Goal: Task Accomplishment & Management: Manage account settings

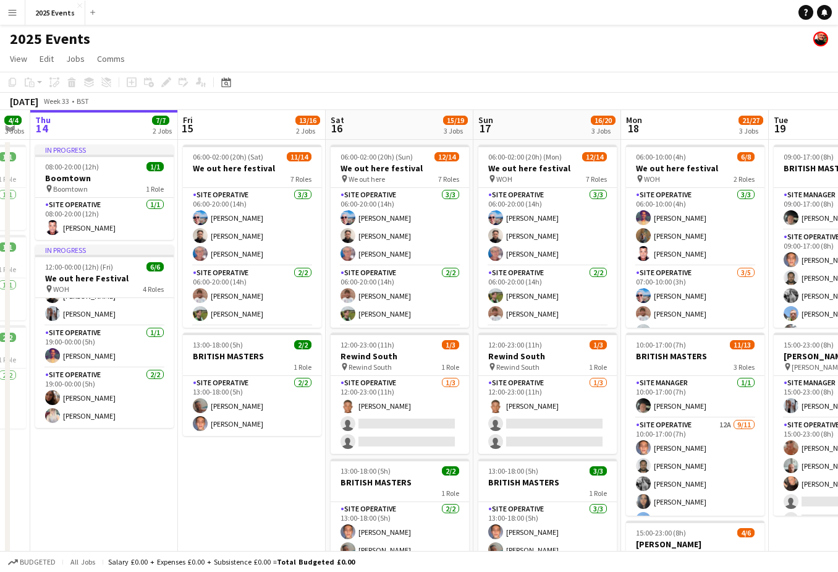
scroll to position [0, 416]
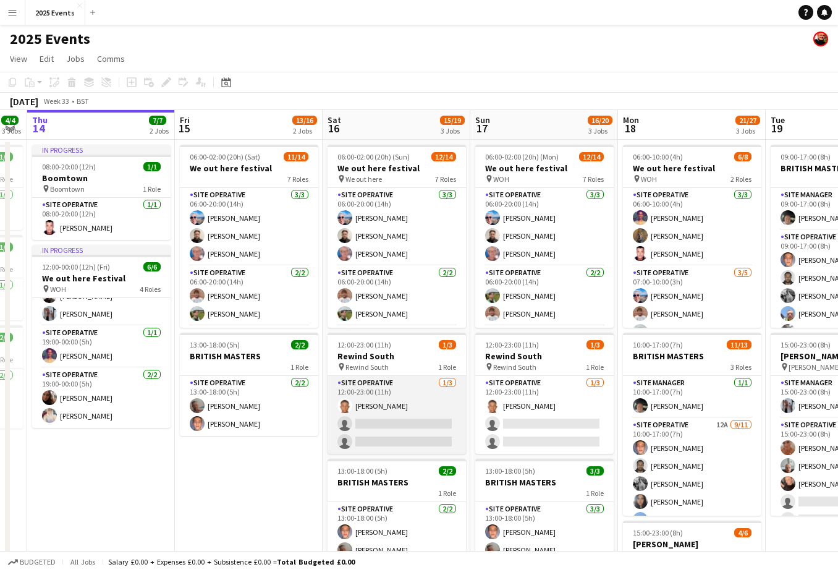
click at [397, 425] on app-card-role "Site Operative [DATE] 12:00-23:00 (11h) [PERSON_NAME] single-neutral-actions si…" at bounding box center [397, 415] width 138 height 78
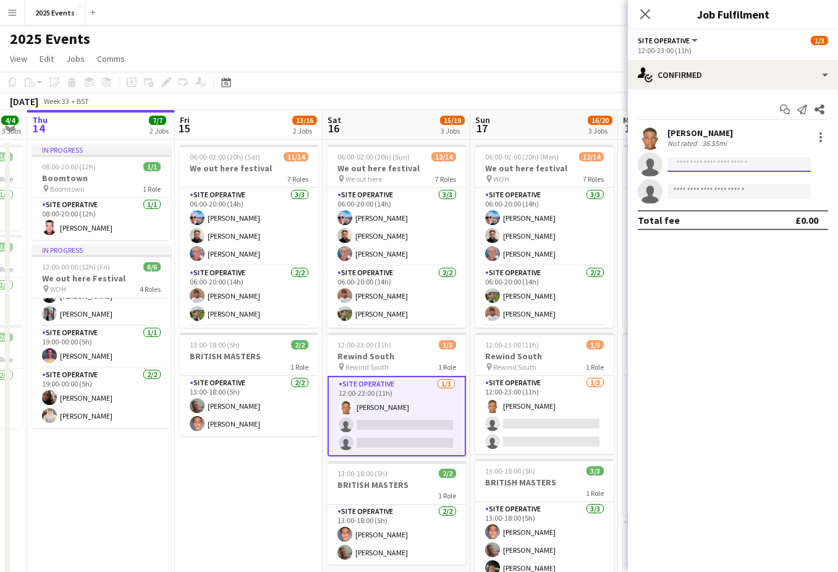
click at [701, 166] on input at bounding box center [738, 164] width 143 height 15
type input "******"
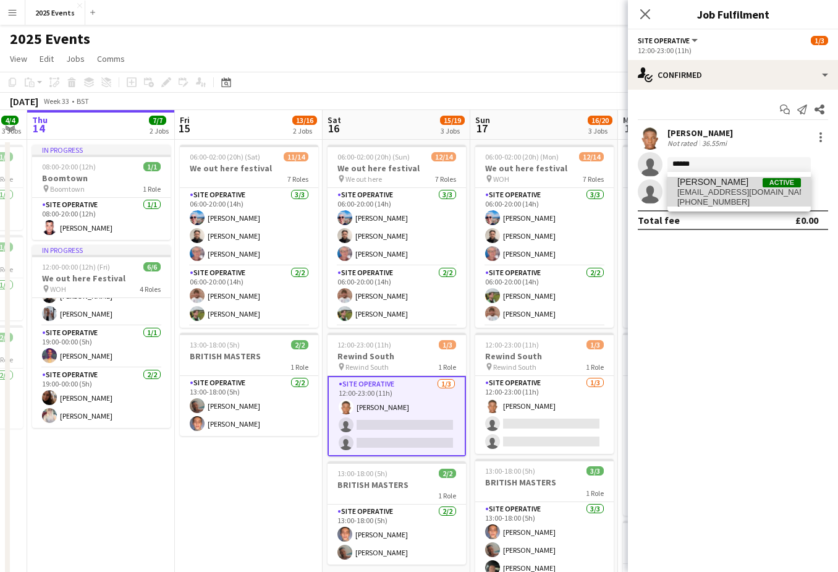
click at [726, 186] on span "[PERSON_NAME]" at bounding box center [712, 182] width 71 height 11
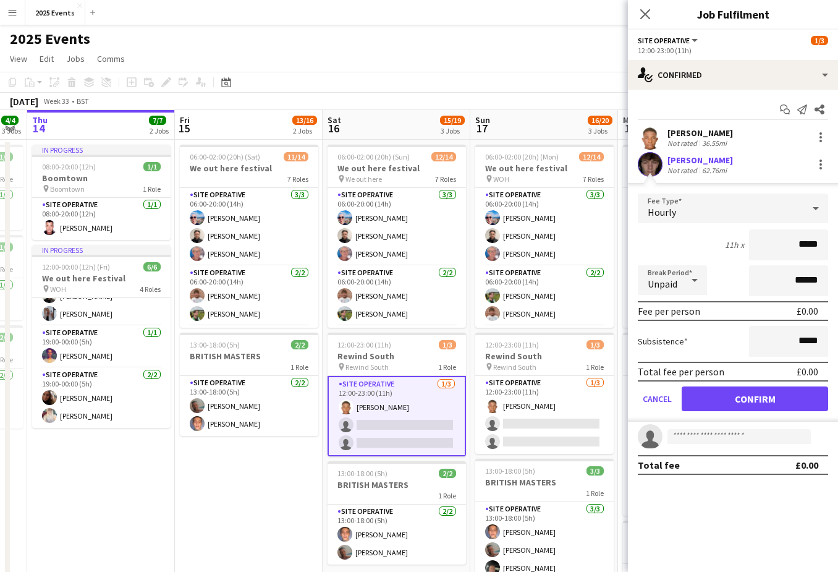
click at [711, 396] on button "Confirm" at bounding box center [755, 398] width 146 height 25
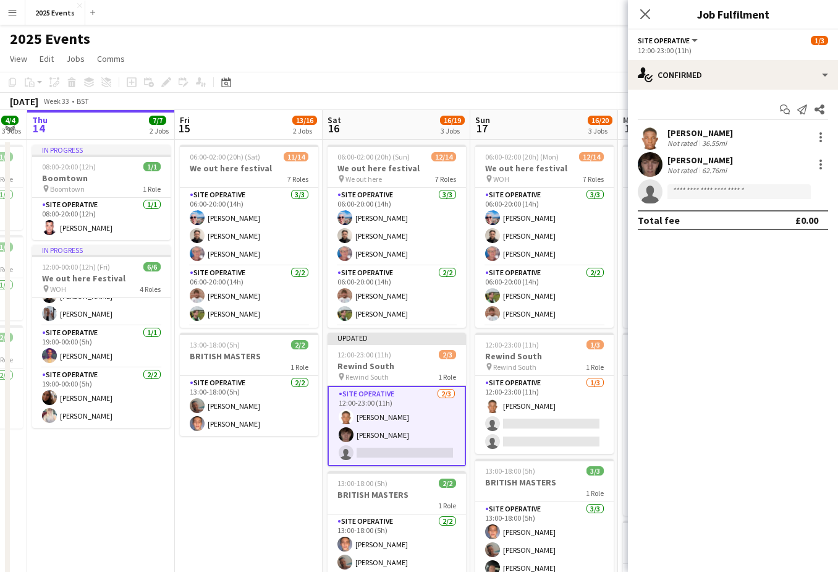
click at [240, 481] on app-date-cell "06:00-02:00 (20h) (Sat) [DATE] out here festival 7 Roles Site Operative [DATE] …" at bounding box center [249, 434] width 148 height 588
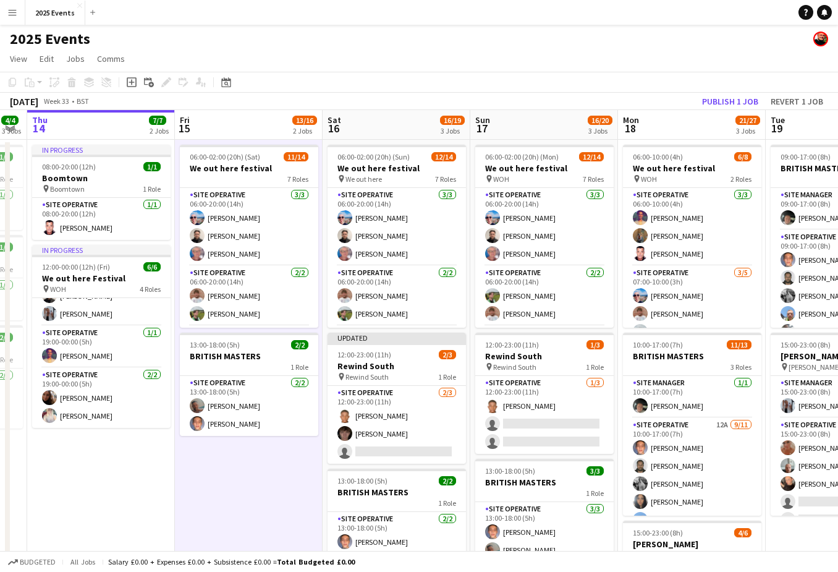
click at [14, 12] on app-icon "Menu" at bounding box center [12, 12] width 10 height 10
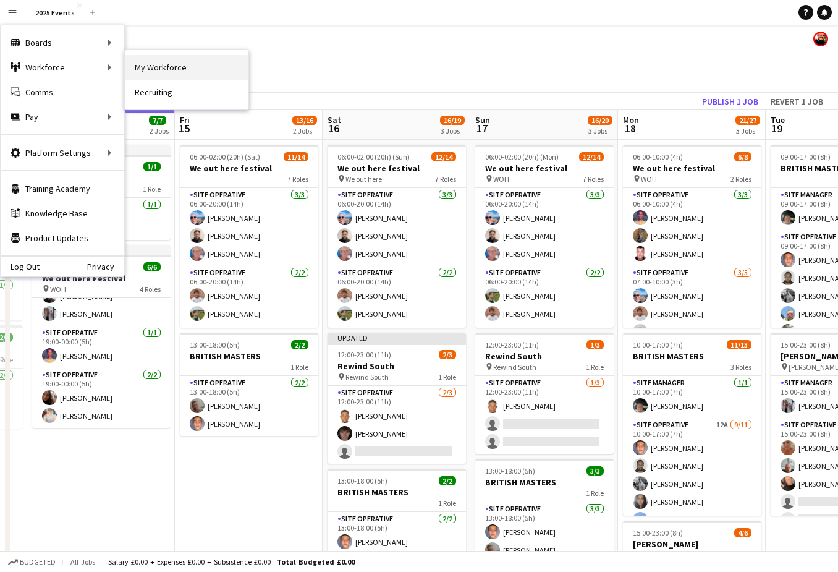
click at [143, 68] on link "My Workforce" at bounding box center [187, 67] width 124 height 25
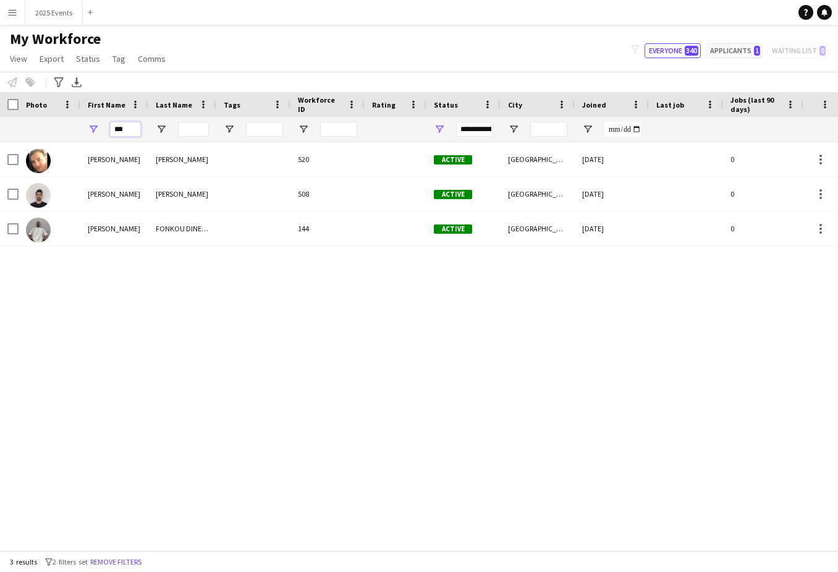
click at [130, 128] on input "***" at bounding box center [125, 129] width 31 height 15
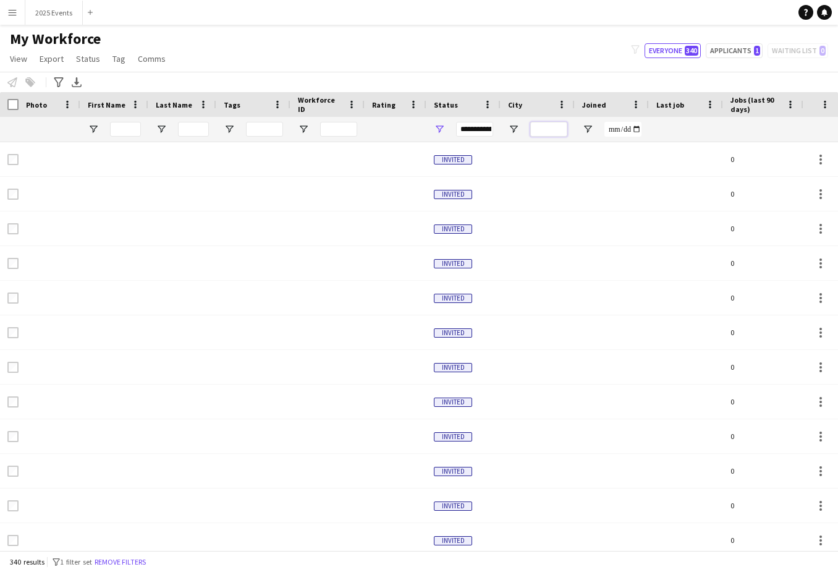
click at [549, 127] on input "City Filter Input" at bounding box center [548, 129] width 37 height 15
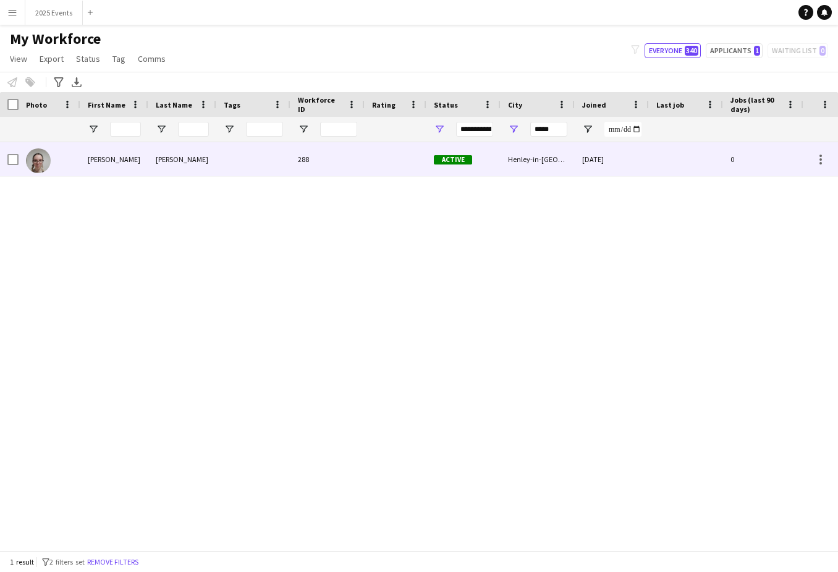
click at [486, 164] on div "Active" at bounding box center [463, 159] width 74 height 34
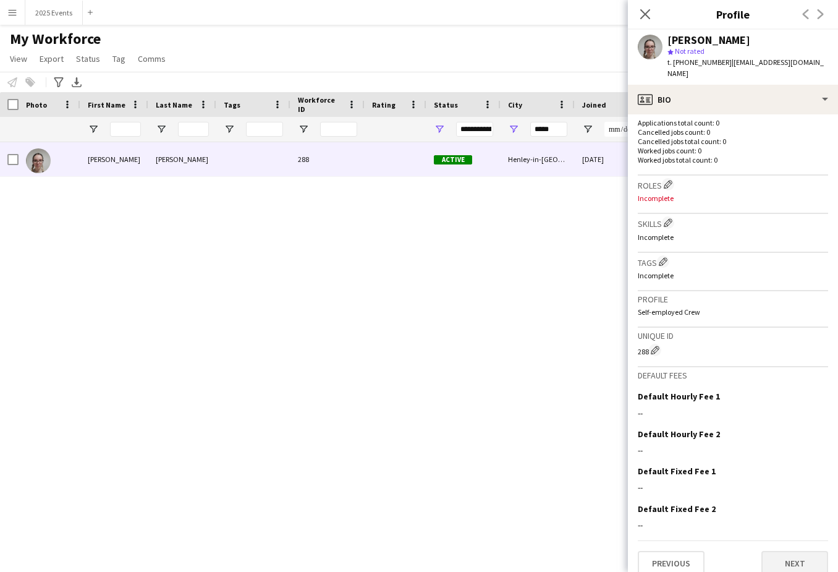
scroll to position [326, 0]
click at [790, 551] on button "Next" at bounding box center [794, 563] width 67 height 25
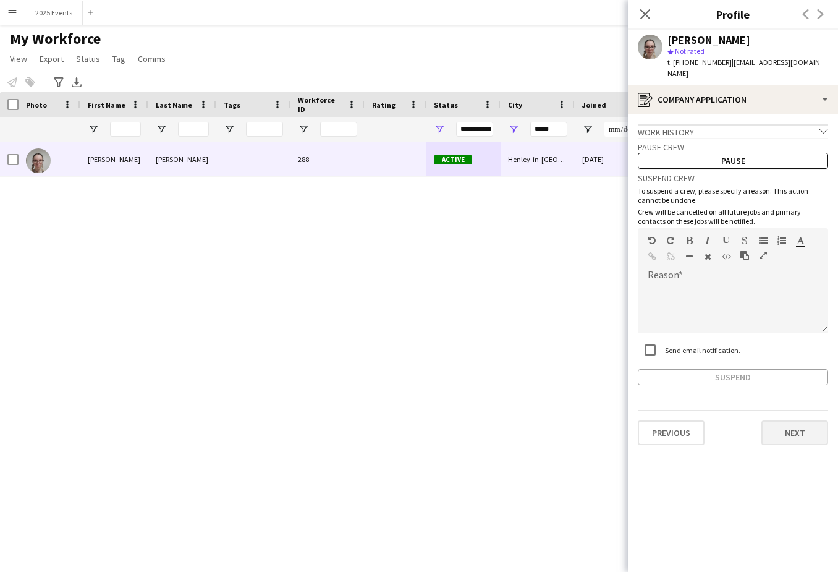
click at [790, 420] on button "Next" at bounding box center [794, 432] width 67 height 25
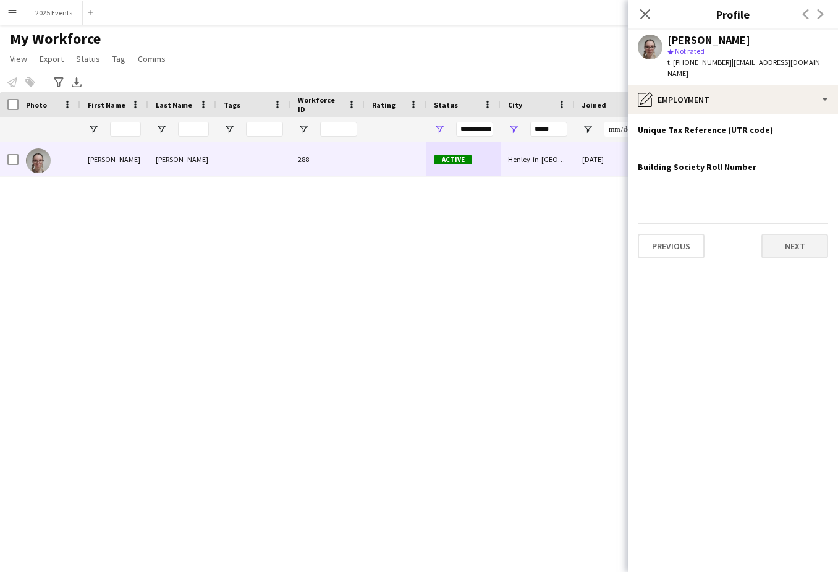
click at [812, 234] on button "Next" at bounding box center [794, 246] width 67 height 25
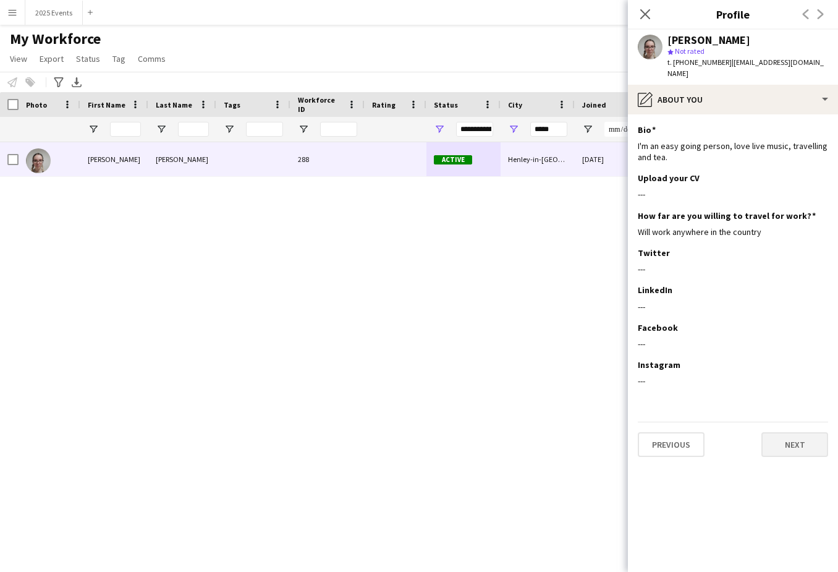
click at [821, 434] on button "Next" at bounding box center [794, 444] width 67 height 25
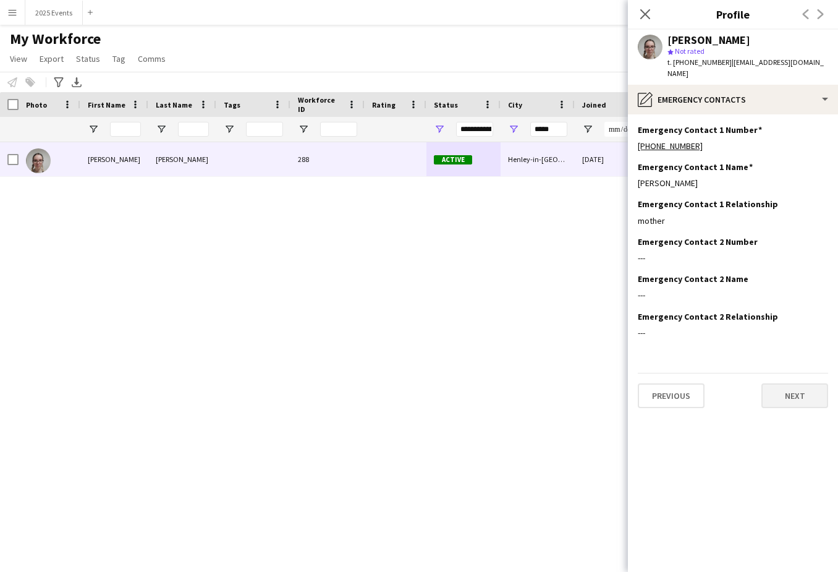
click at [807, 386] on button "Next" at bounding box center [794, 395] width 67 height 25
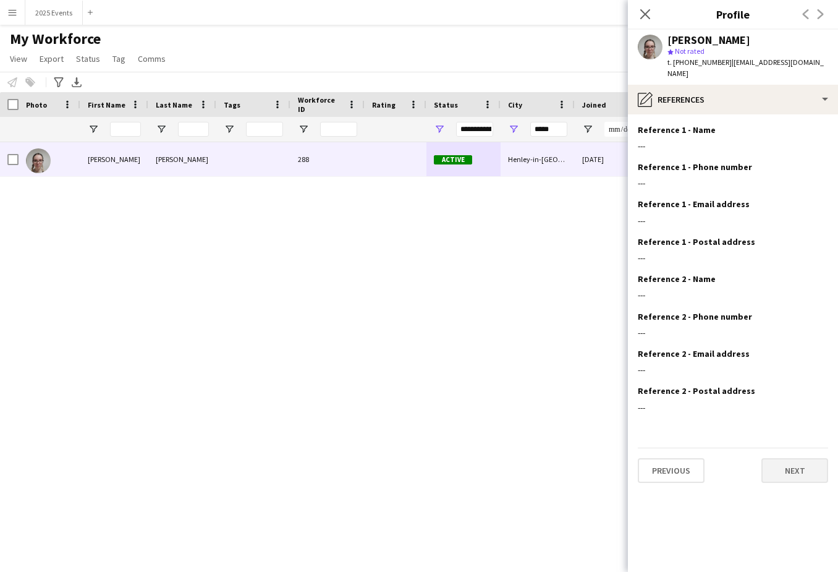
click at [795, 465] on button "Next" at bounding box center [794, 470] width 67 height 25
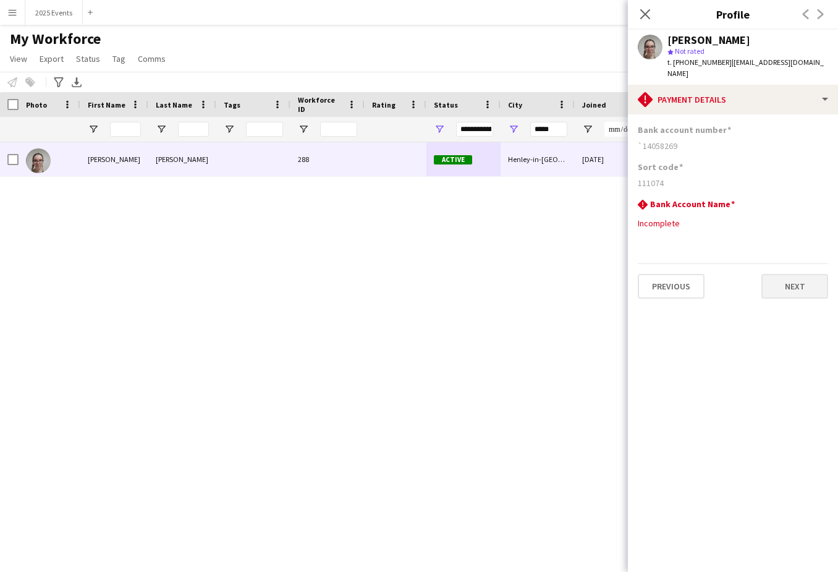
click at [794, 274] on button "Next" at bounding box center [794, 286] width 67 height 25
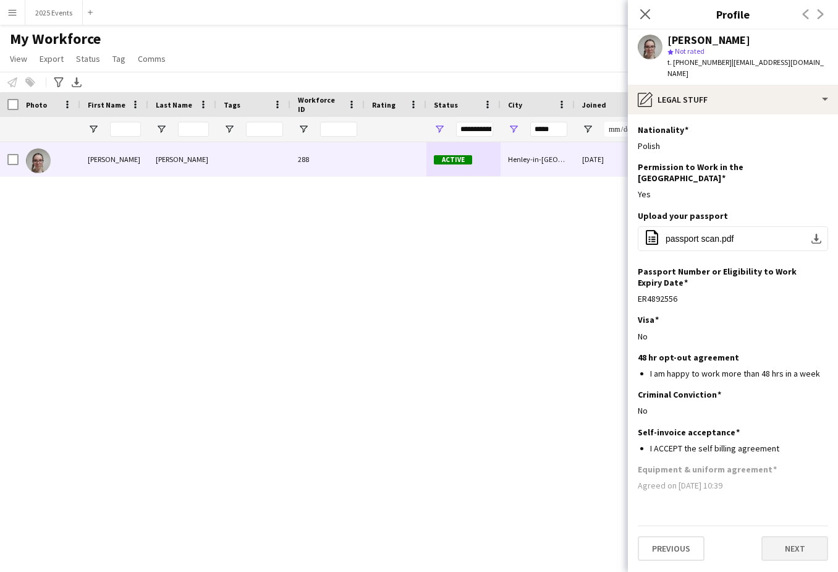
click at [784, 536] on button "Next" at bounding box center [794, 548] width 67 height 25
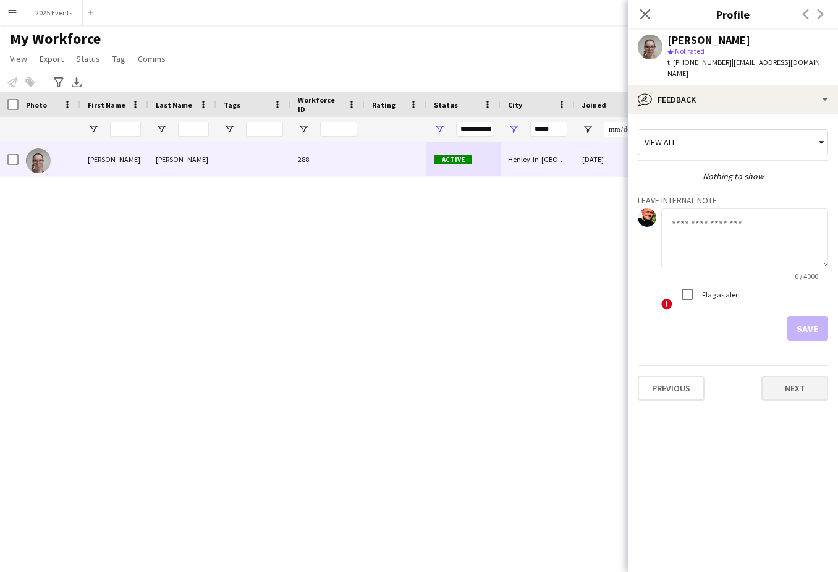
click at [798, 379] on button "Next" at bounding box center [794, 388] width 67 height 25
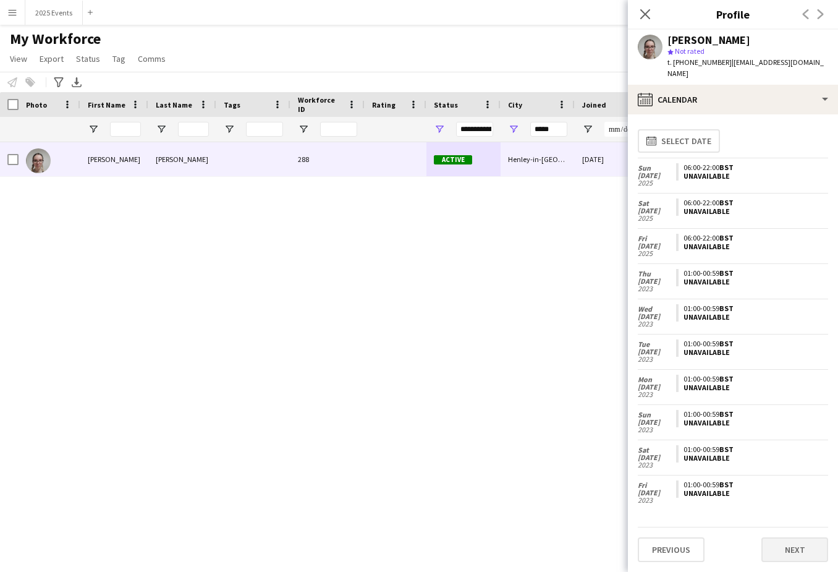
click at [786, 546] on button "Next" at bounding box center [794, 549] width 67 height 25
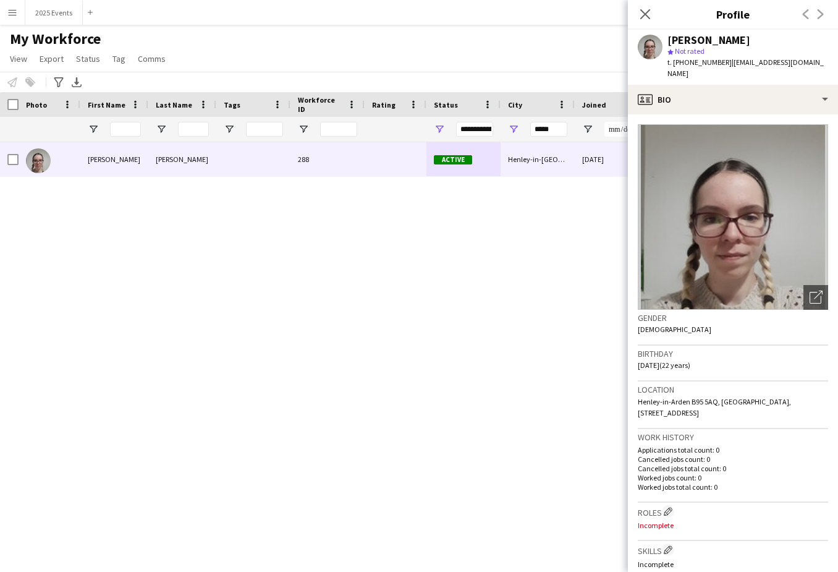
click at [588, 362] on div "[PERSON_NAME] 288 Active Henley-in-Arden [DATE] 0 [EMAIL_ADDRESS][DOMAIN_NAME]" at bounding box center [400, 346] width 801 height 408
click at [635, 16] on div "Close pop-in" at bounding box center [645, 14] width 35 height 28
click at [642, 11] on icon at bounding box center [645, 14] width 12 height 12
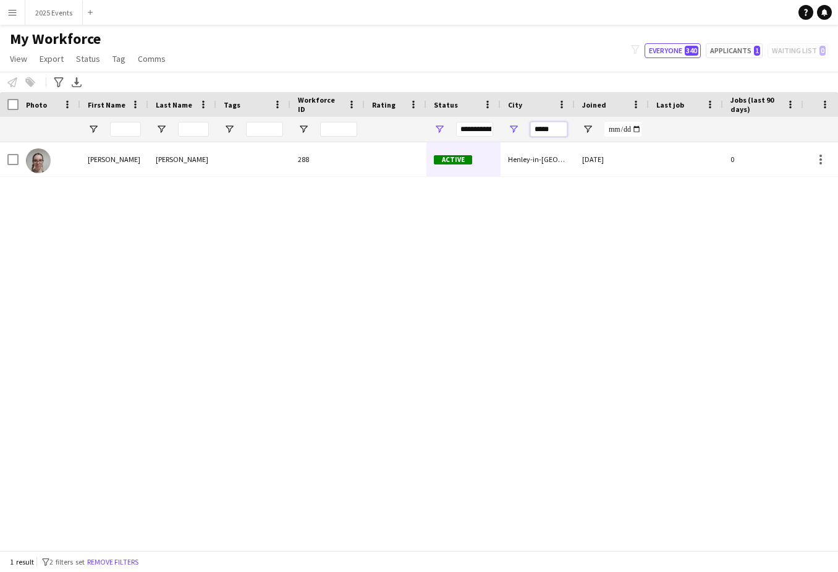
click at [552, 131] on input "*****" at bounding box center [548, 129] width 37 height 15
type input "*******"
click at [53, 12] on button "2025 Events Close" at bounding box center [53, 13] width 57 height 24
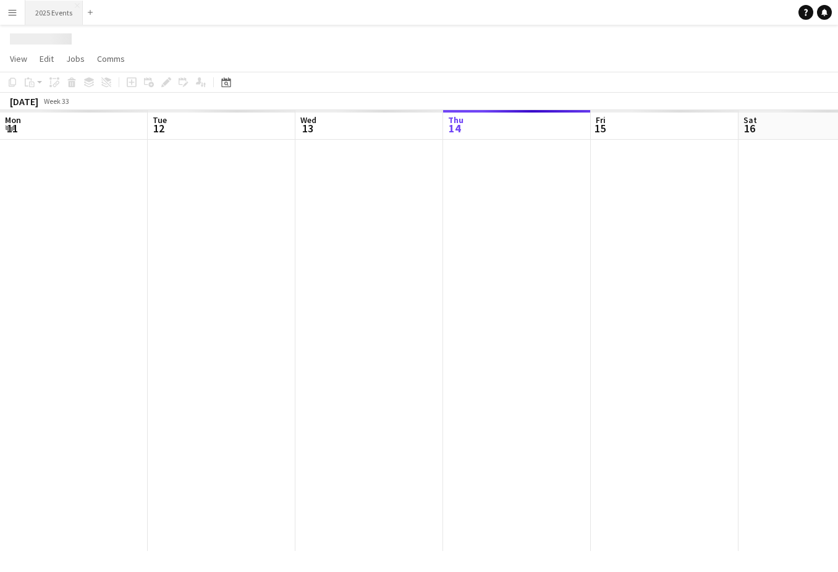
scroll to position [0, 295]
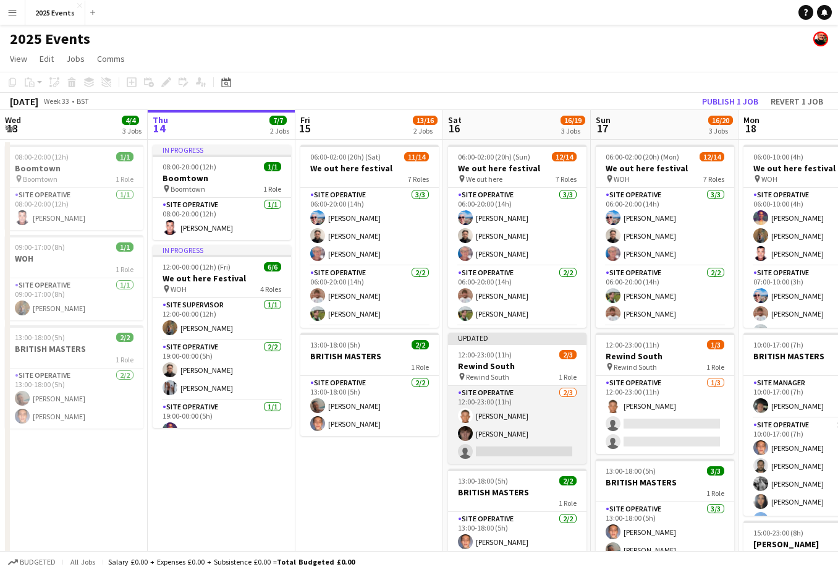
click at [497, 430] on app-card-role "Site Operative [DATE] 12:00-23:00 (11h) [PERSON_NAME] [PERSON_NAME] single-neut…" at bounding box center [517, 425] width 138 height 78
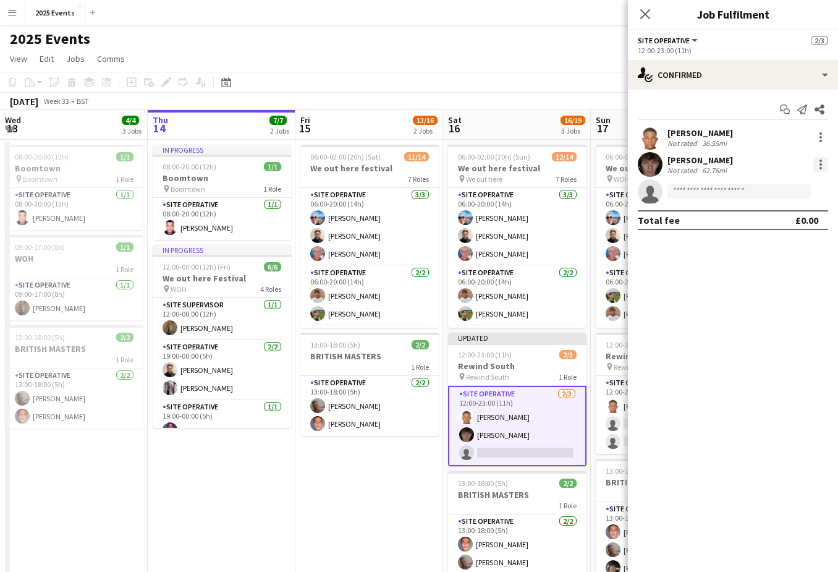
click at [825, 164] on div at bounding box center [820, 164] width 15 height 15
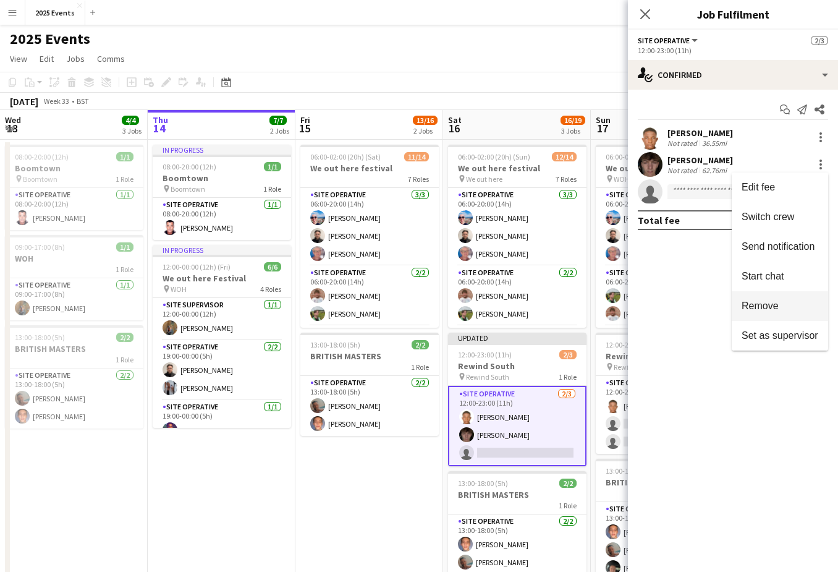
click at [766, 308] on span "Remove" at bounding box center [760, 305] width 37 height 11
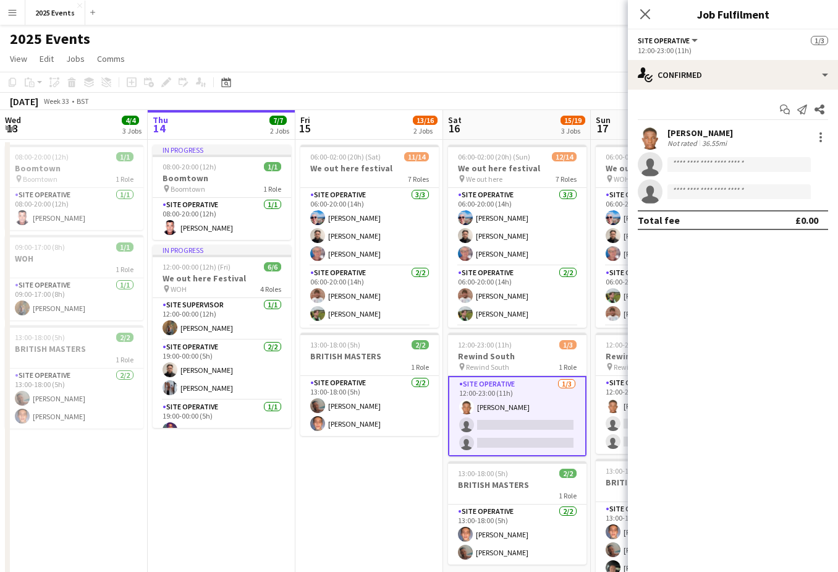
click at [379, 467] on app-date-cell "06:00-02:00 (20h) (Sat) [DATE] out here festival 7 Roles Site Operative [DATE] …" at bounding box center [369, 434] width 148 height 588
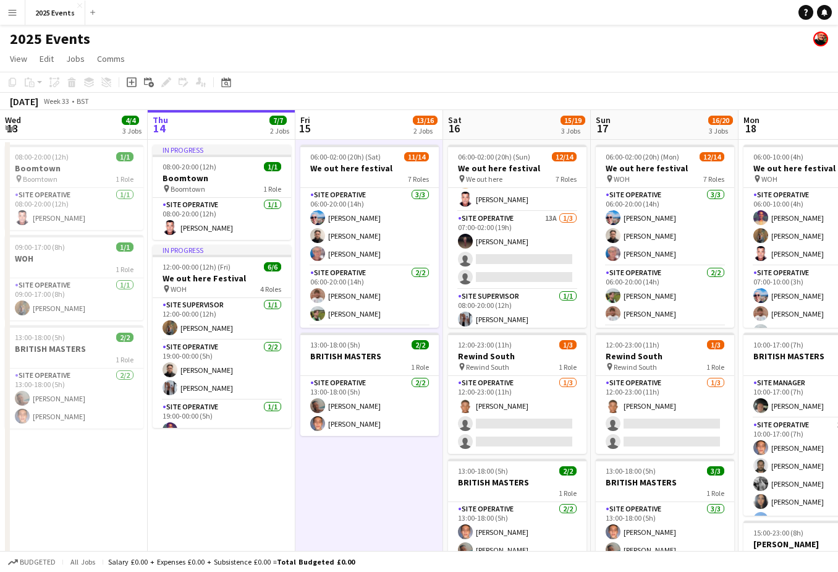
scroll to position [190, 0]
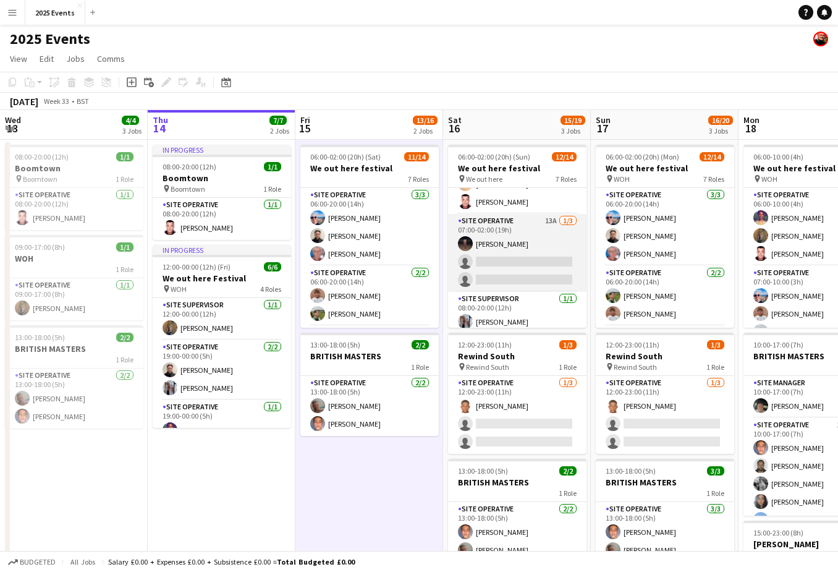
click at [499, 256] on app-card-role "Site Operative 13A [DATE] 07:00-02:00 (19h) [PERSON_NAME] single-neutral-action…" at bounding box center [517, 253] width 138 height 78
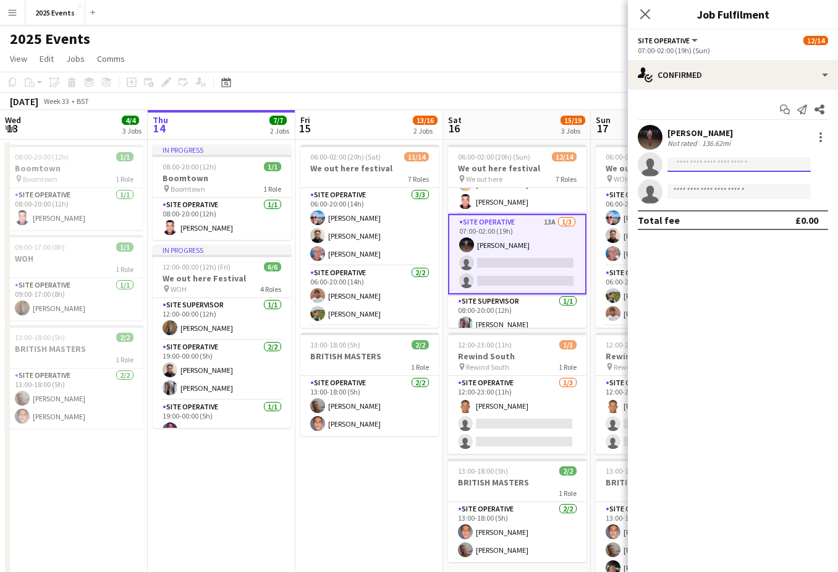
click at [686, 161] on input at bounding box center [738, 164] width 143 height 15
type input "****"
click at [720, 197] on span "[PHONE_NUMBER]" at bounding box center [739, 202] width 124 height 10
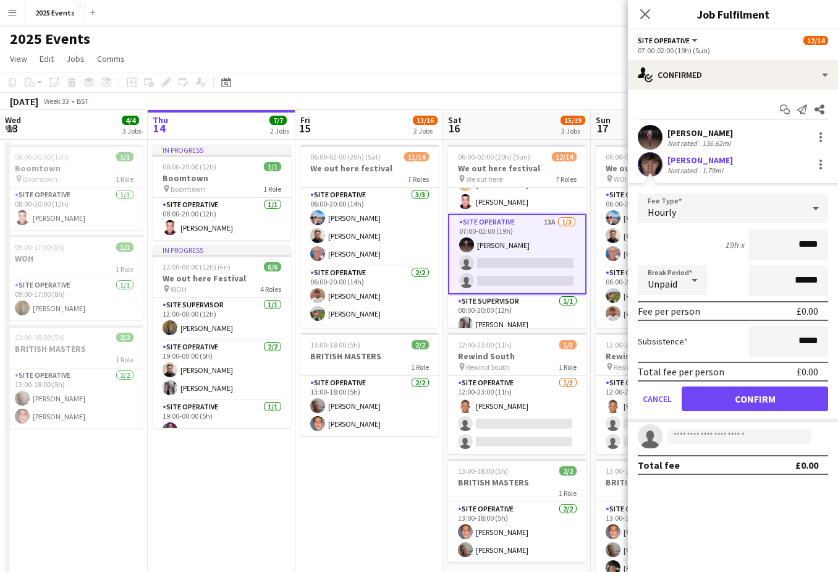
click at [741, 398] on button "Confirm" at bounding box center [755, 398] width 146 height 25
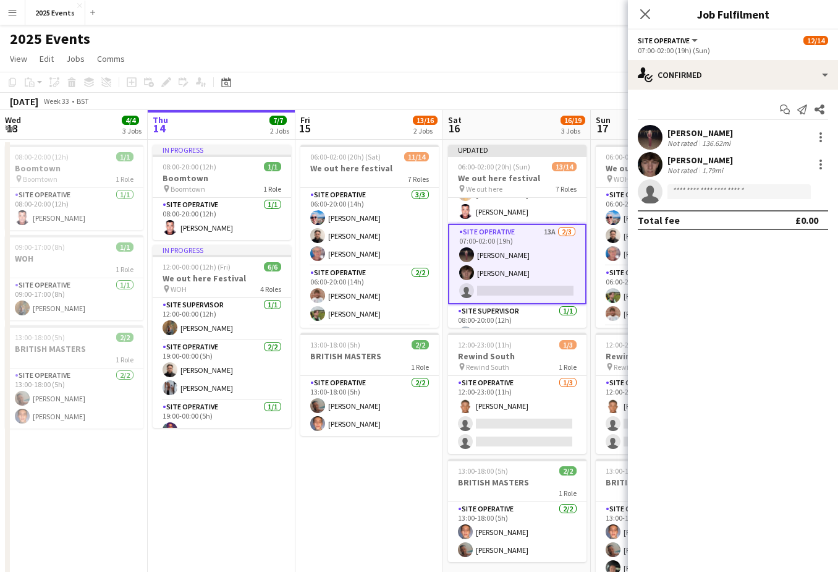
click at [347, 523] on app-date-cell "06:00-02:00 (20h) (Sat) [DATE] out here festival 7 Roles Site Operative [DATE] …" at bounding box center [369, 434] width 148 height 588
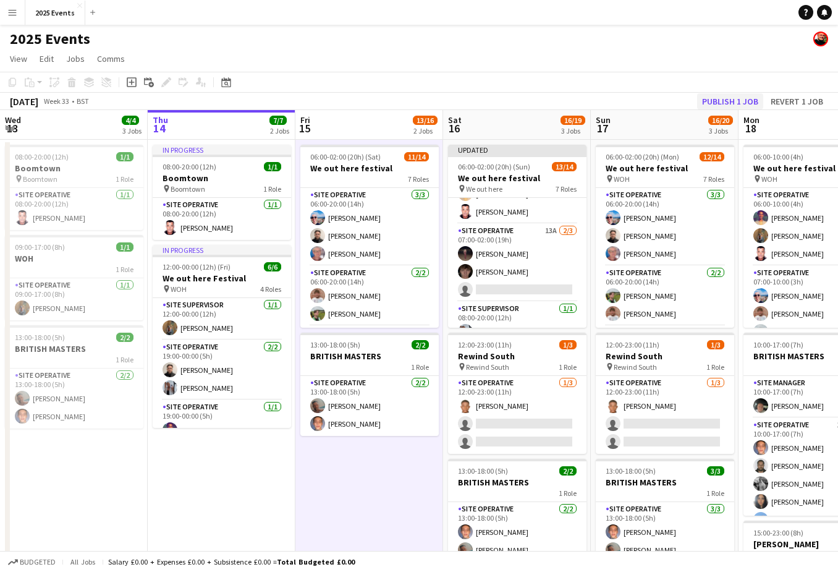
click at [735, 103] on button "Publish 1 job" at bounding box center [730, 101] width 66 height 16
